Goal: Check status: Check status

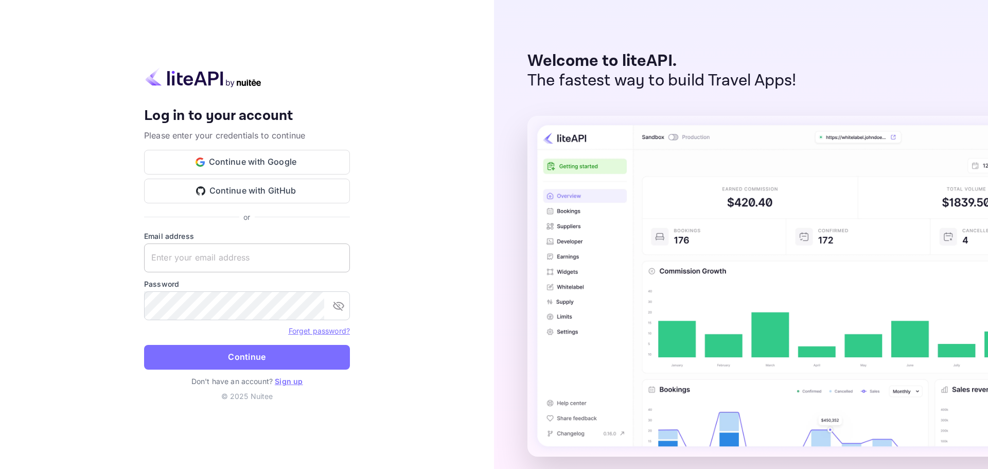
click at [208, 254] on input "text" at bounding box center [247, 257] width 206 height 29
paste input "[EMAIL_ADDRESS][DOMAIN_NAME]"
type input "[EMAIL_ADDRESS][DOMAIN_NAME]"
click at [228, 359] on button "Continue" at bounding box center [247, 357] width 206 height 25
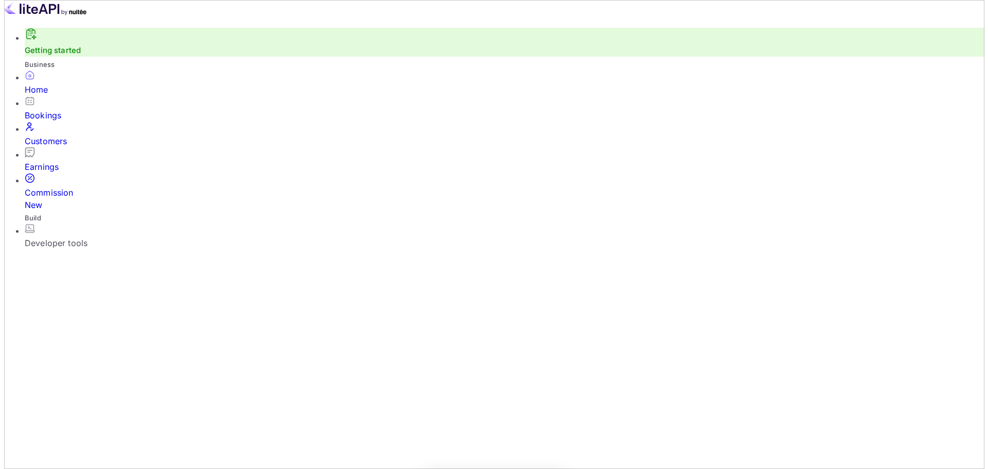
scroll to position [159, 259]
click at [53, 145] on div "Customers" at bounding box center [500, 141] width 959 height 12
click at [39, 121] on div "Bookings" at bounding box center [500, 115] width 959 height 12
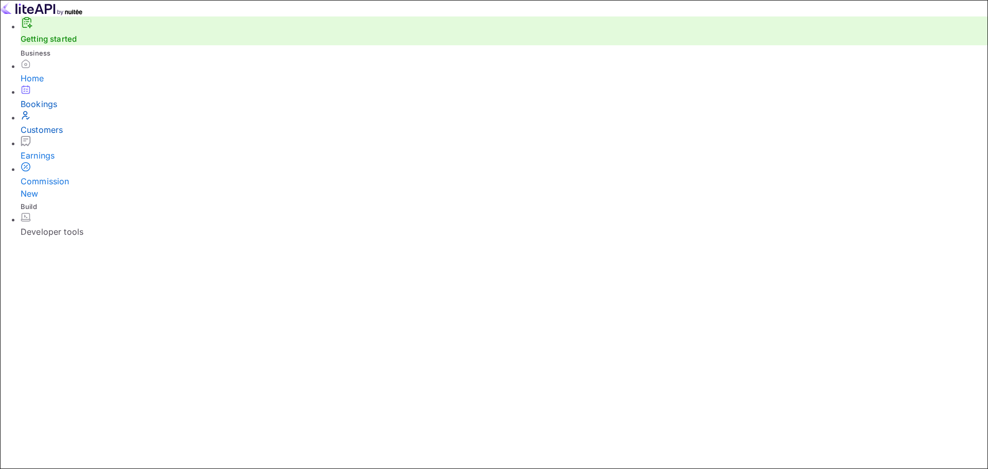
paste input "5A69AE6D4"
type input "5A69AE6D4"
